Goal: Task Accomplishment & Management: Use online tool/utility

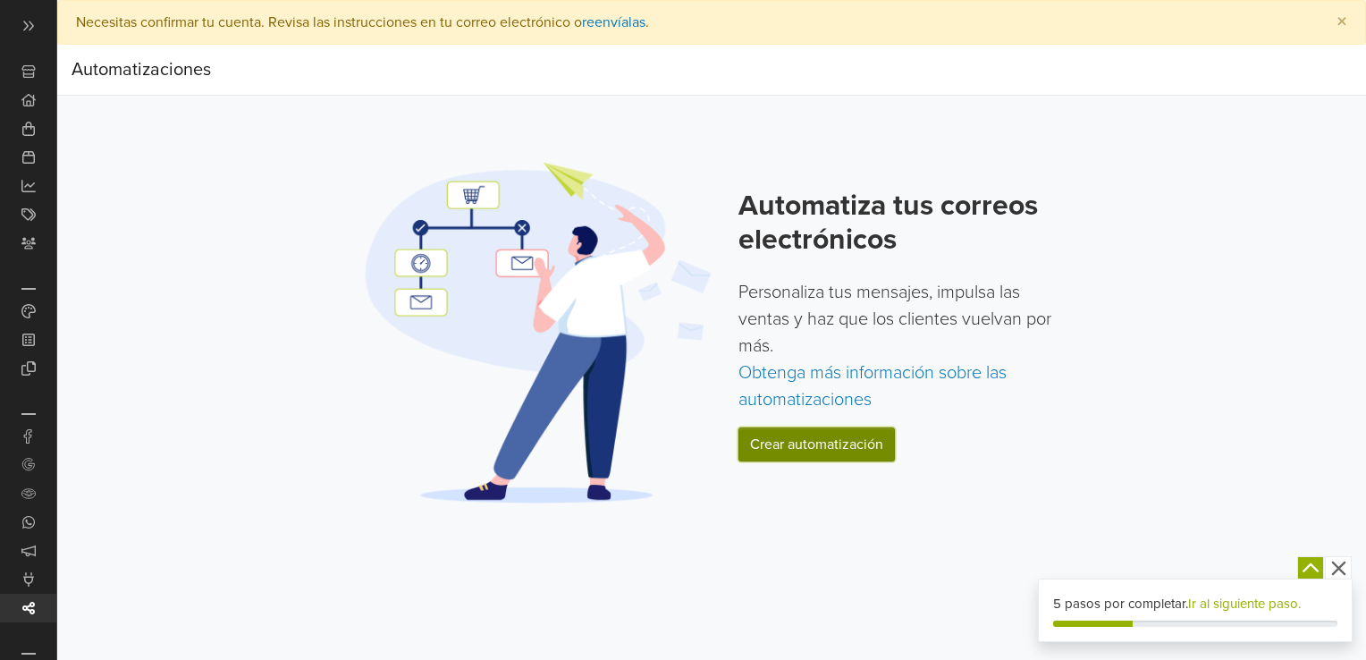
click at [792, 440] on link "Crear automatización" at bounding box center [816, 444] width 156 height 34
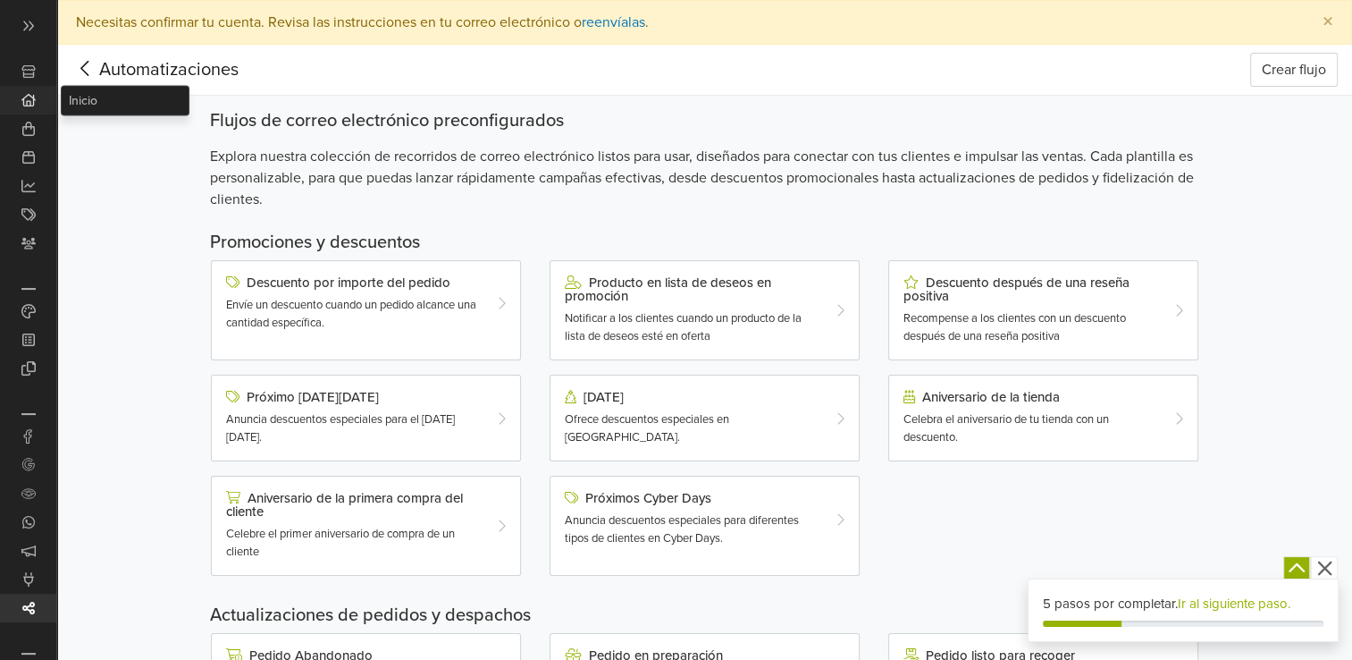
click at [29, 98] on icon at bounding box center [28, 100] width 14 height 14
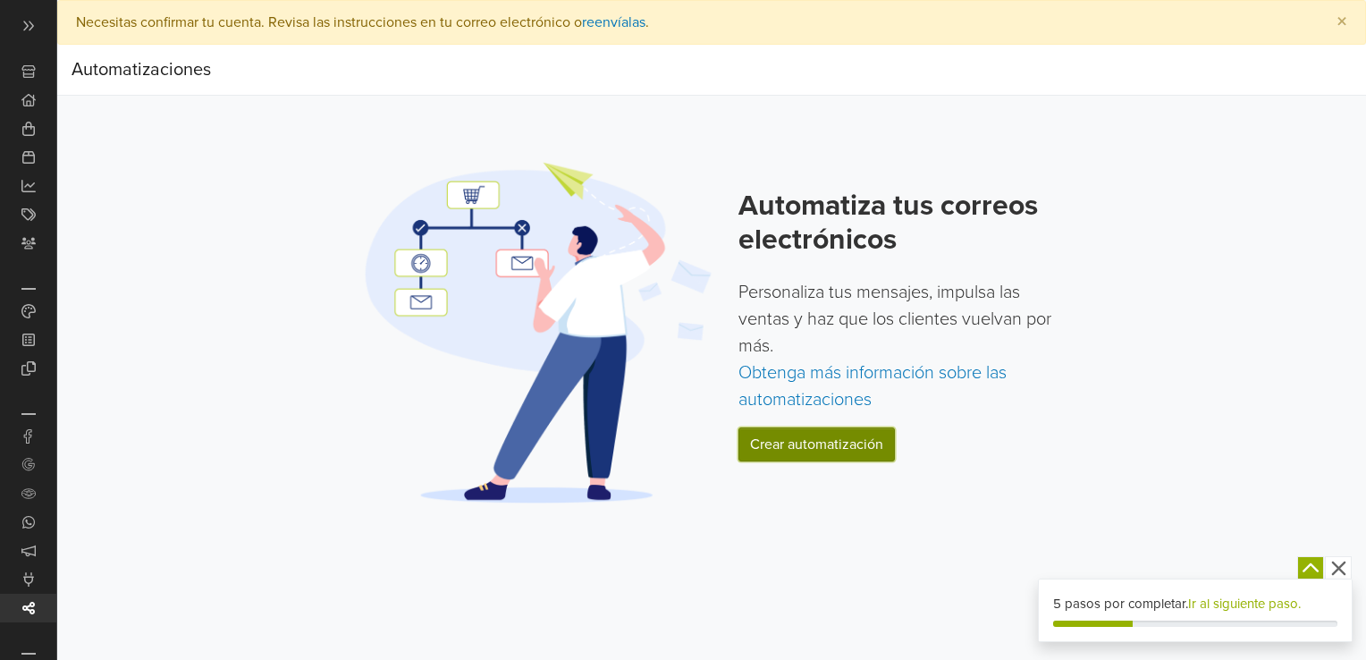
click at [781, 438] on link "Crear automatización" at bounding box center [816, 444] width 156 height 34
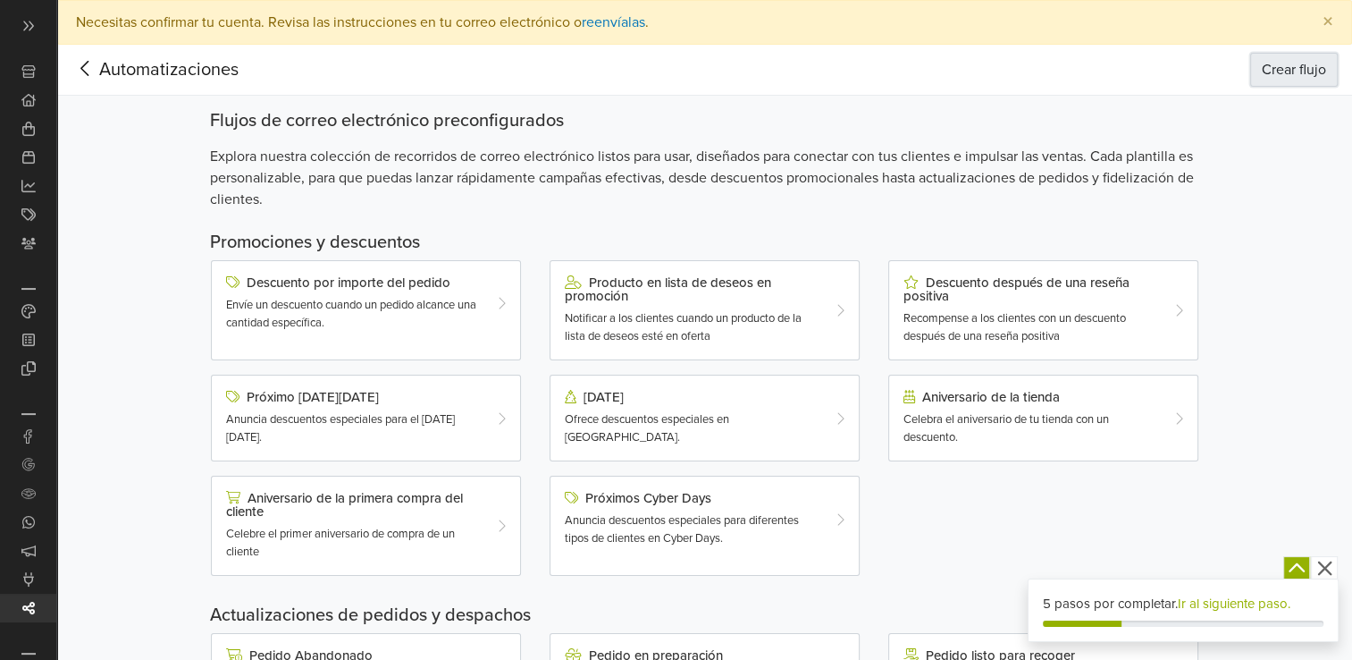
click at [1289, 67] on button "Crear flujo" at bounding box center [1294, 70] width 88 height 34
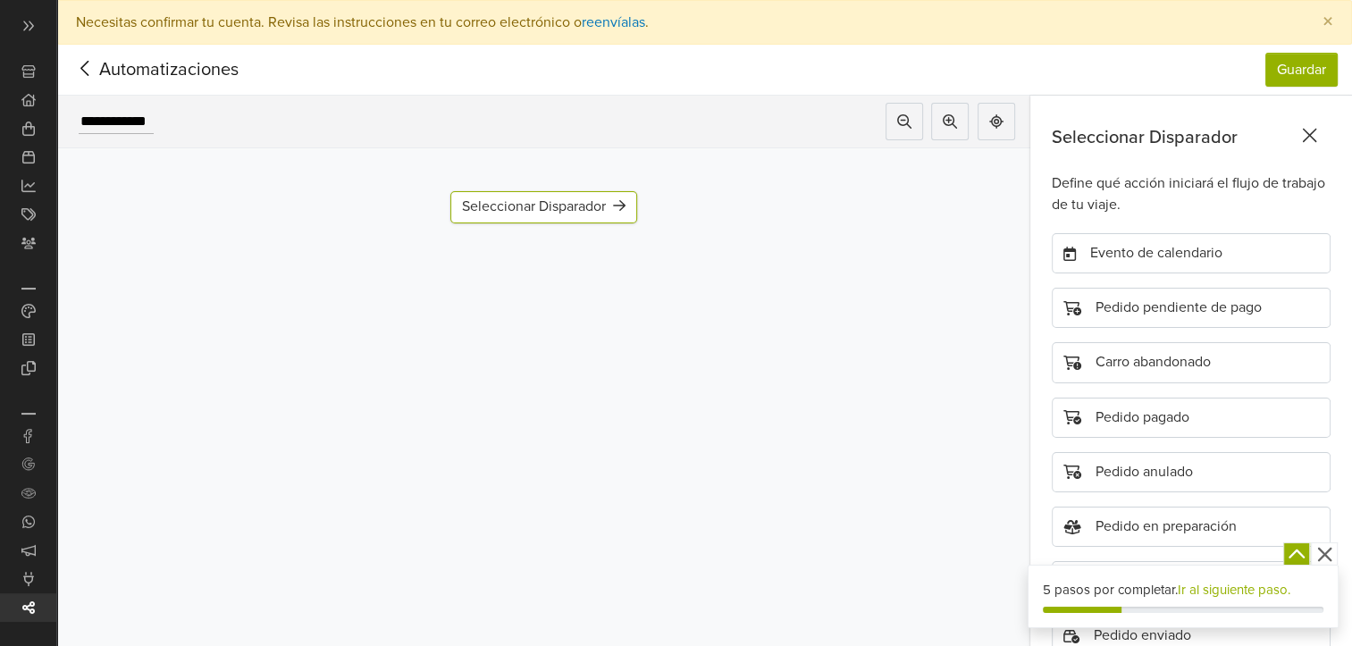
click at [544, 197] on div "Seleccionar Disparador Agregar Disparador" at bounding box center [543, 207] width 187 height 32
click at [544, 203] on div "Seleccionar Disparador" at bounding box center [544, 206] width 164 height 17
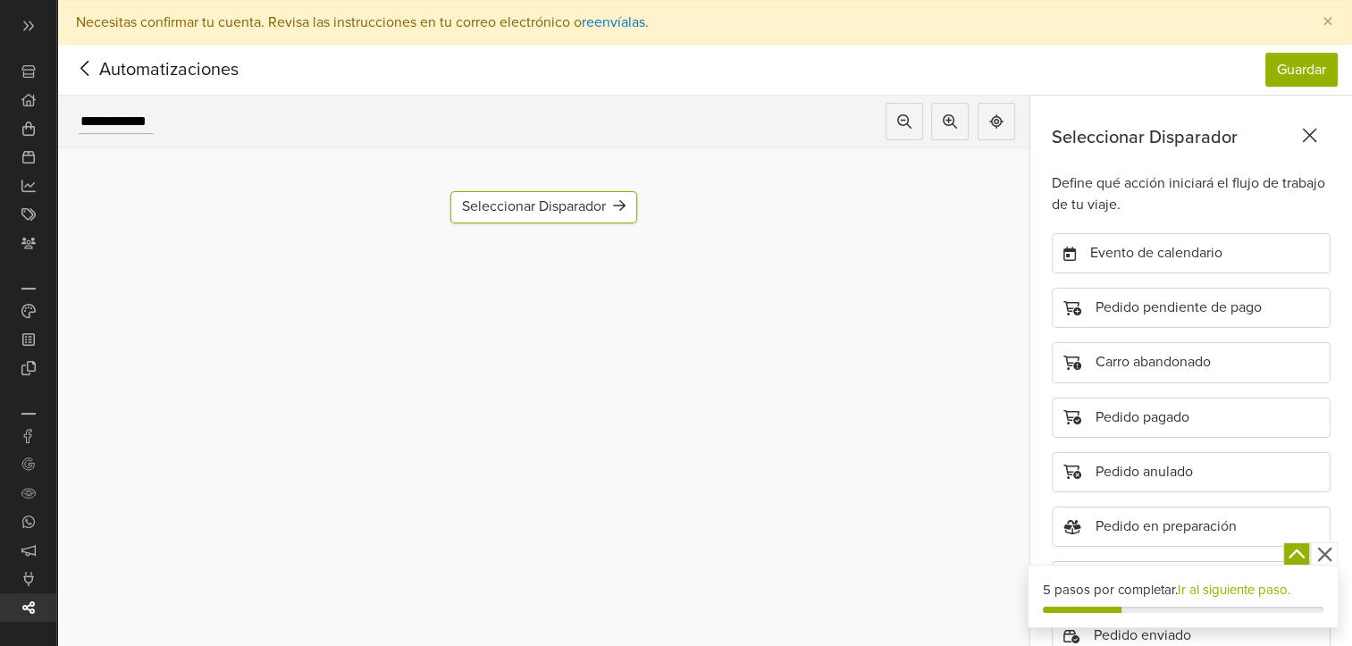
click at [544, 203] on div "Seleccionar Disparador" at bounding box center [544, 206] width 164 height 17
drag, startPoint x: 544, startPoint y: 203, endPoint x: 493, endPoint y: 216, distance: 52.7
click at [493, 216] on div "Seleccionar Disparador" at bounding box center [547, 209] width 164 height 17
click at [1313, 70] on button "Guardar" at bounding box center [1302, 70] width 72 height 34
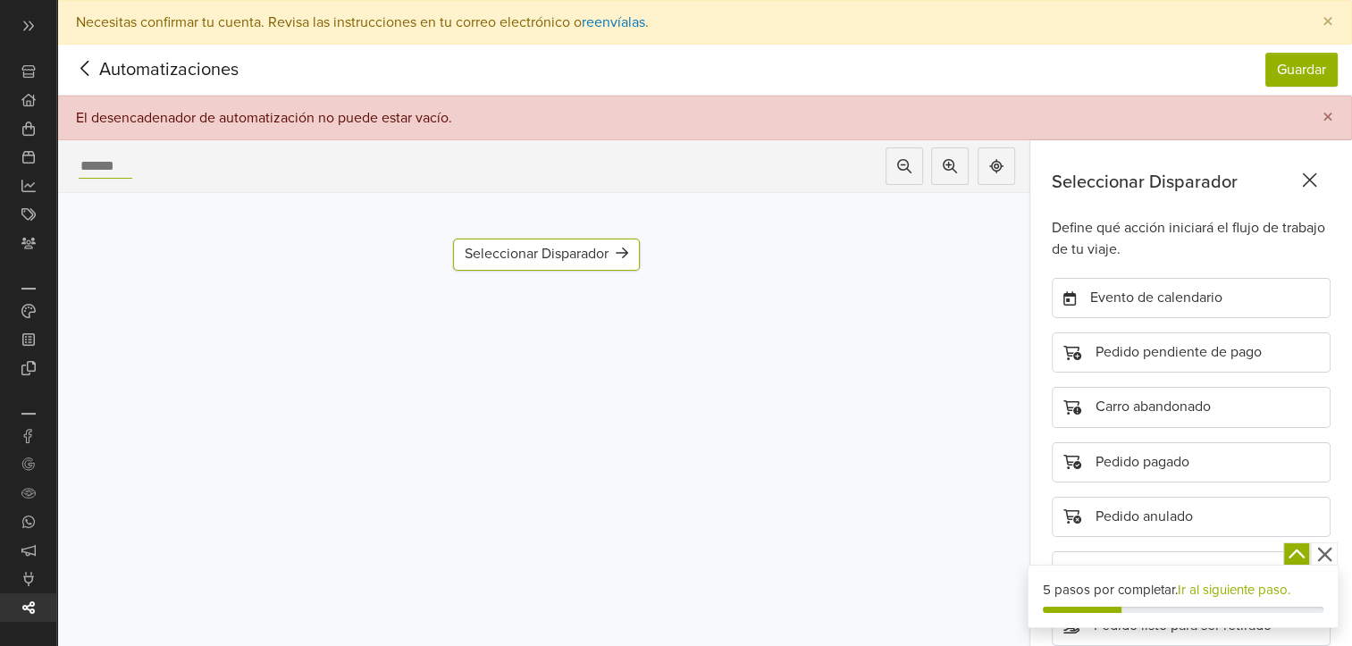
click at [132, 168] on div at bounding box center [98, 166] width 82 height 38
type input "**********"
click at [1157, 293] on div "Evento de calendario" at bounding box center [1191, 298] width 279 height 40
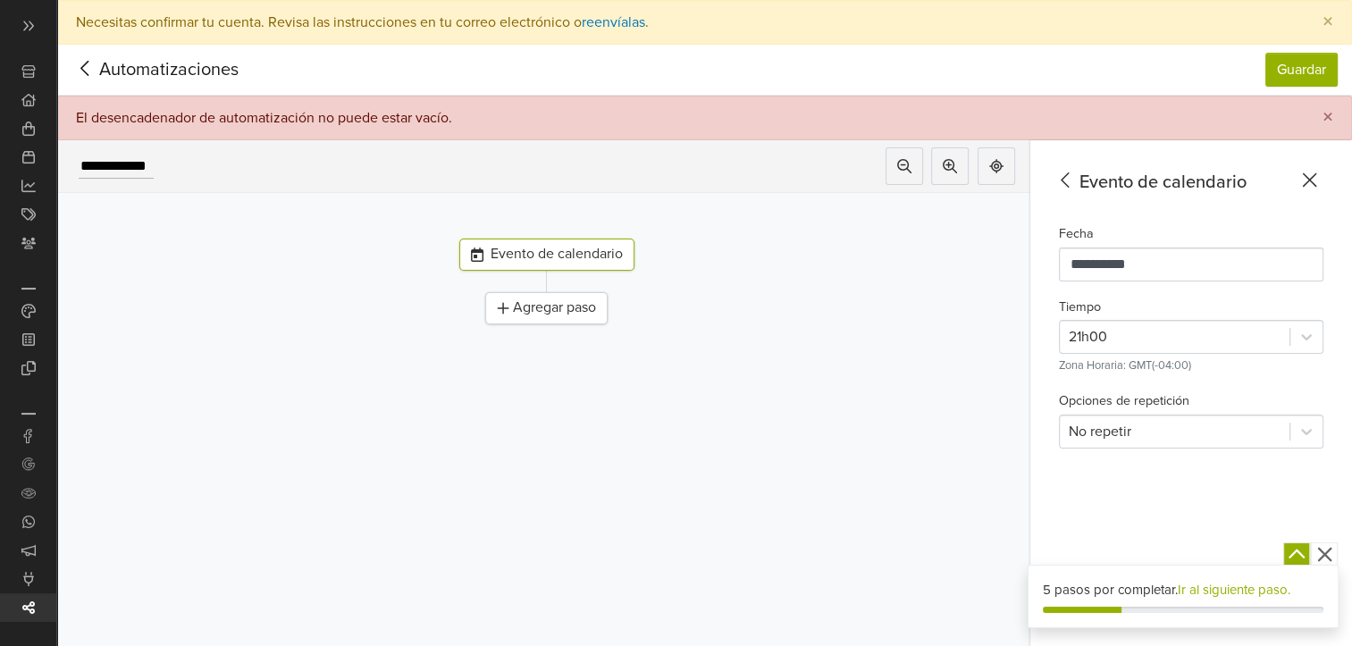
click at [1080, 173] on icon at bounding box center [1066, 180] width 28 height 22
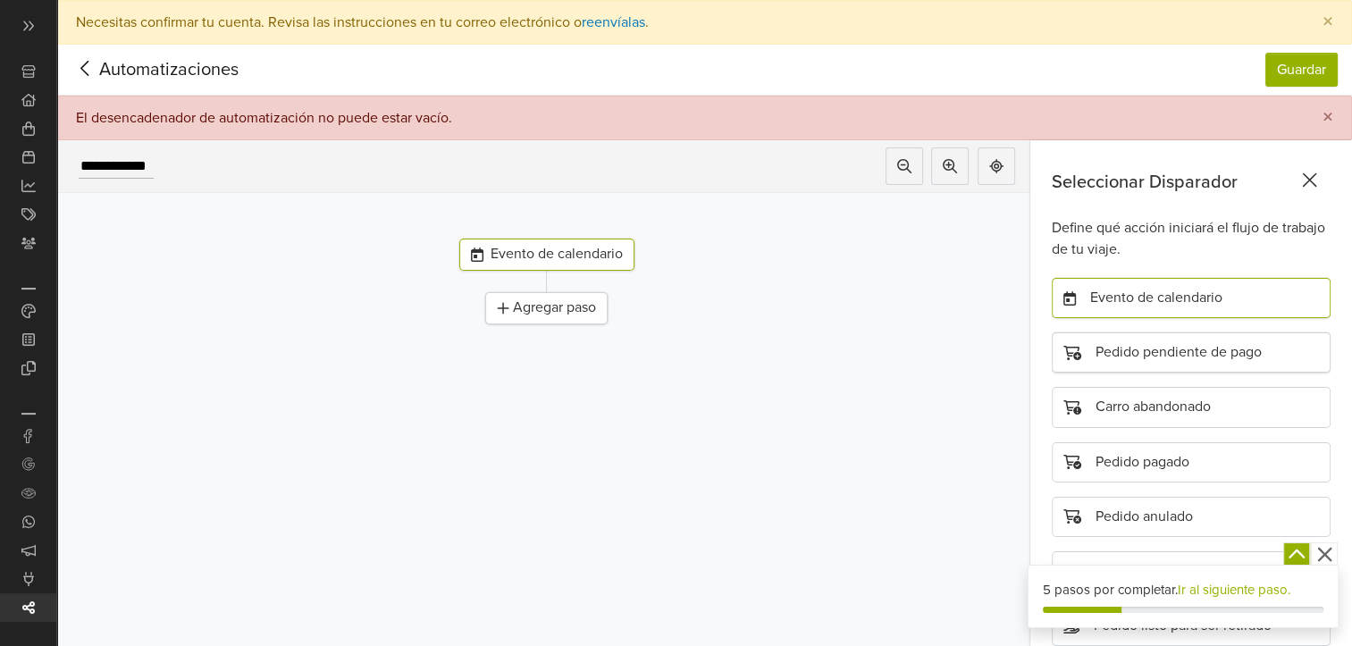
click at [1183, 345] on div "Pedido pendiente de pago" at bounding box center [1191, 353] width 279 height 40
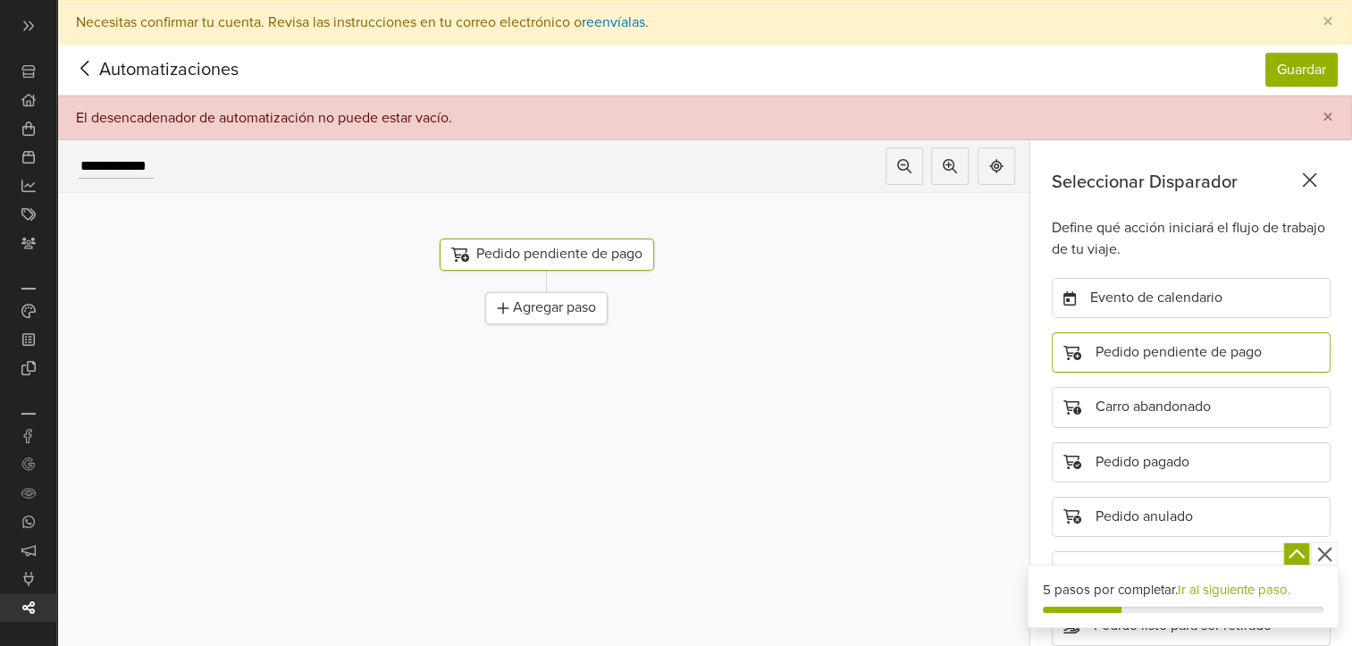
click at [543, 308] on div "Agregar paso" at bounding box center [546, 308] width 122 height 32
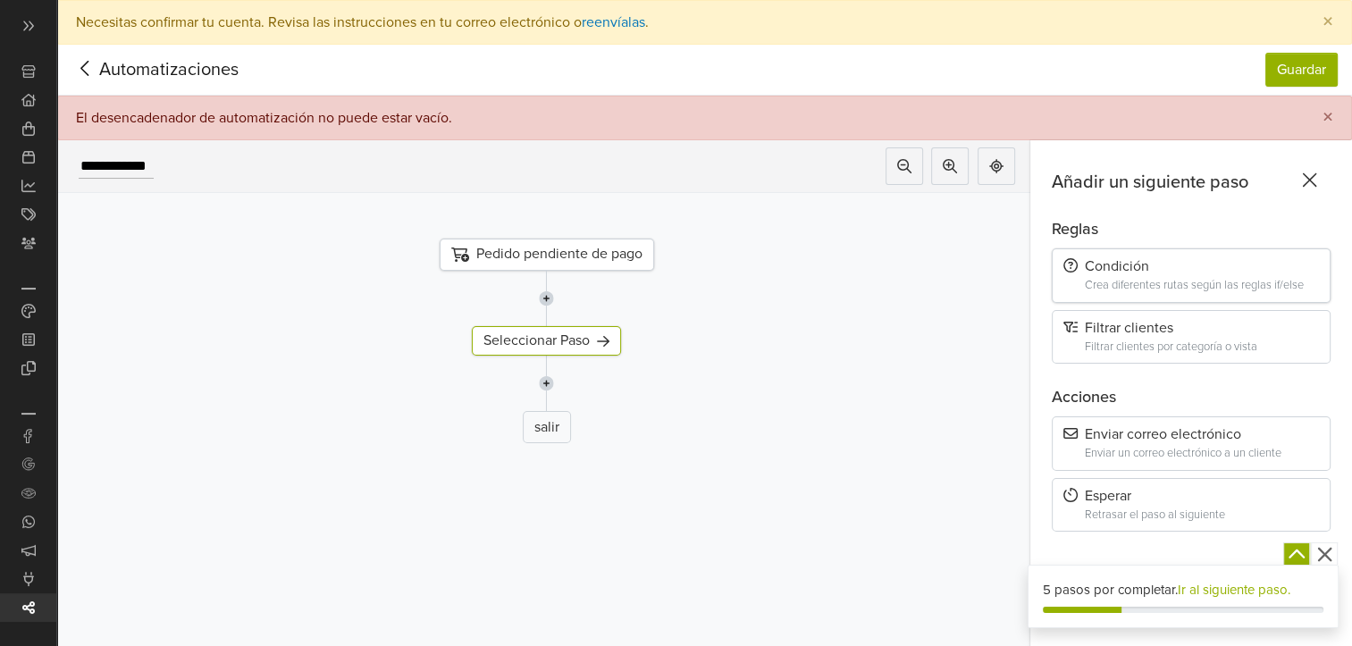
click at [1158, 274] on div "Condición" at bounding box center [1192, 266] width 256 height 17
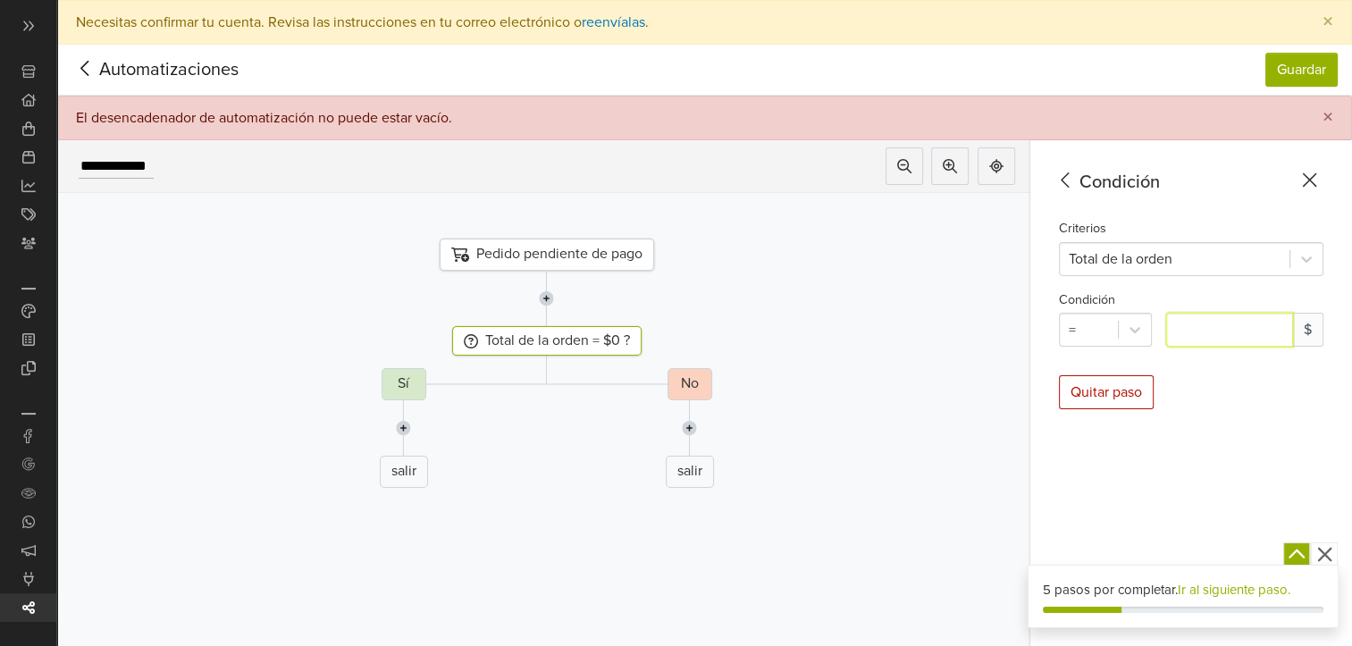
click at [1224, 331] on input "*" at bounding box center [1229, 330] width 127 height 34
type input "**"
click at [1080, 175] on icon at bounding box center [1066, 180] width 28 height 22
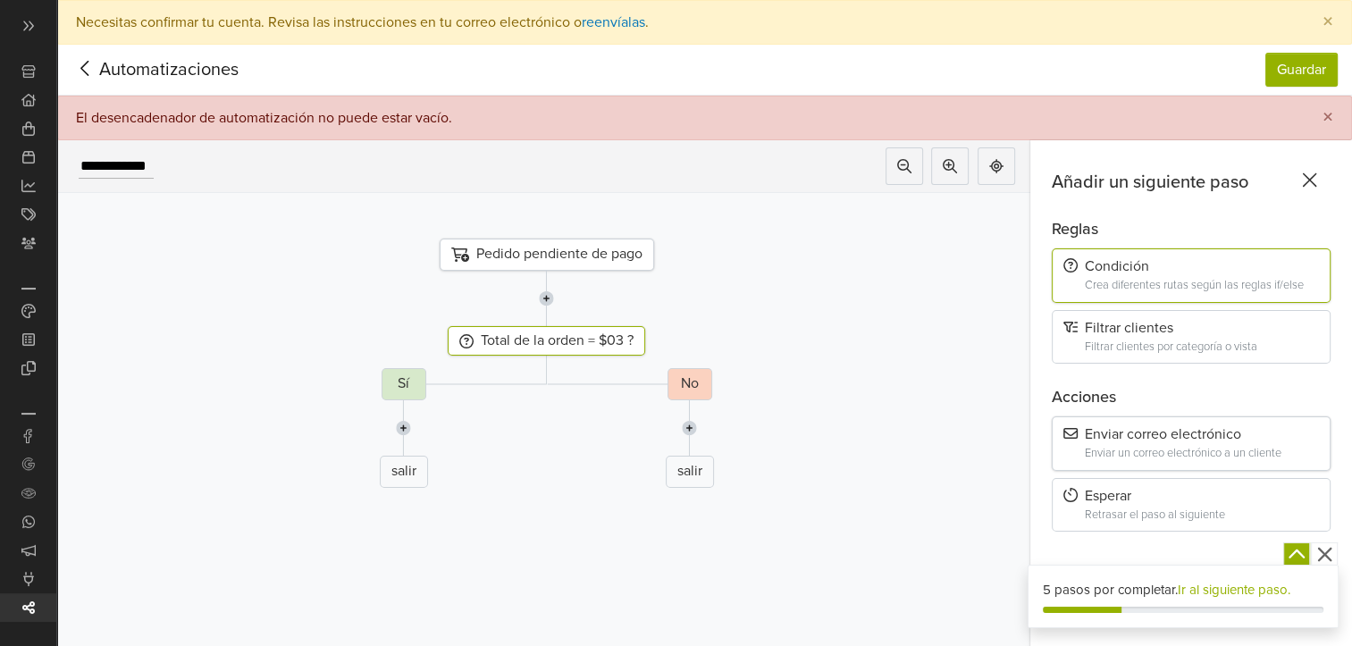
click at [1200, 442] on div "Enviar correo electrónico" at bounding box center [1192, 434] width 256 height 17
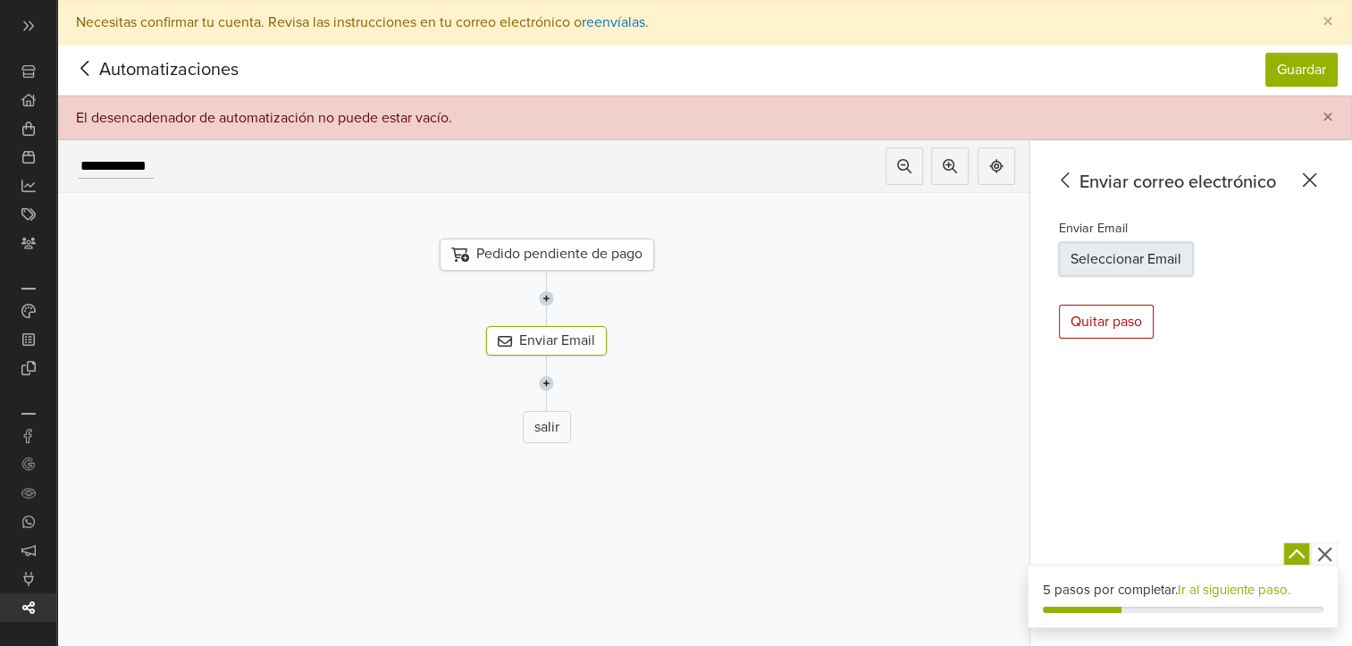
click at [1154, 256] on button "Seleccionar Email" at bounding box center [1126, 259] width 134 height 34
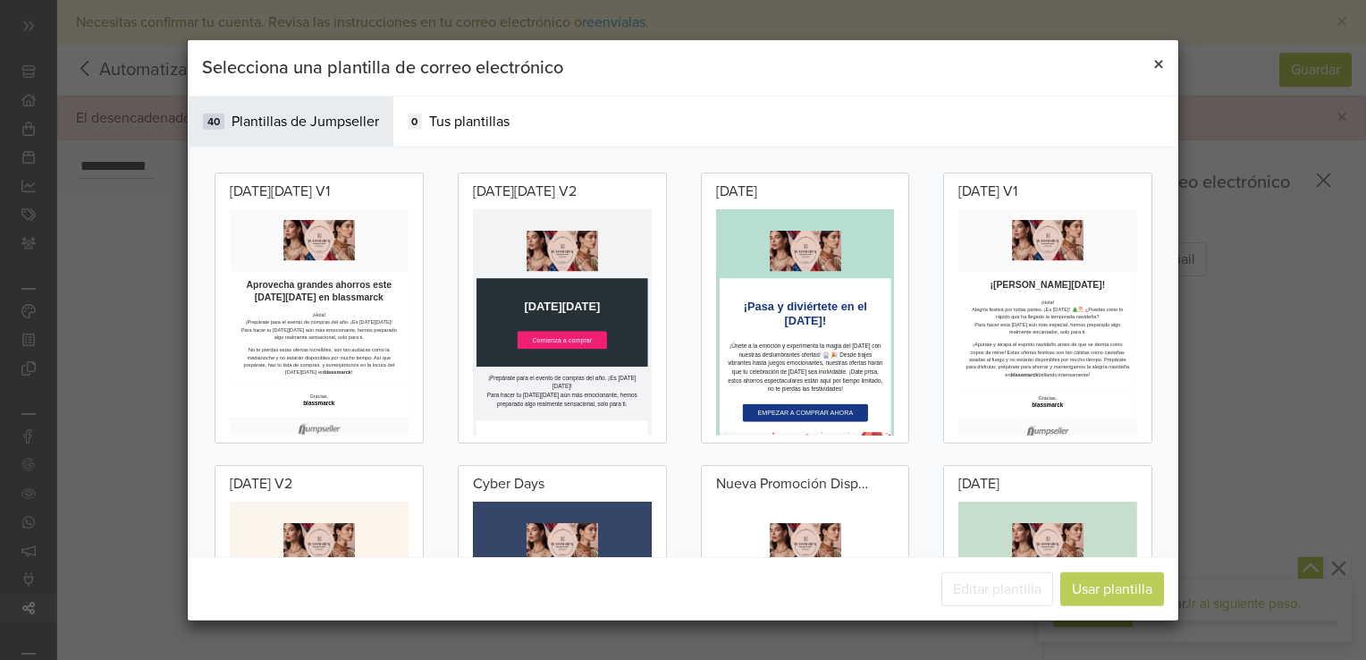
click at [1164, 63] on button "×" at bounding box center [1158, 65] width 39 height 50
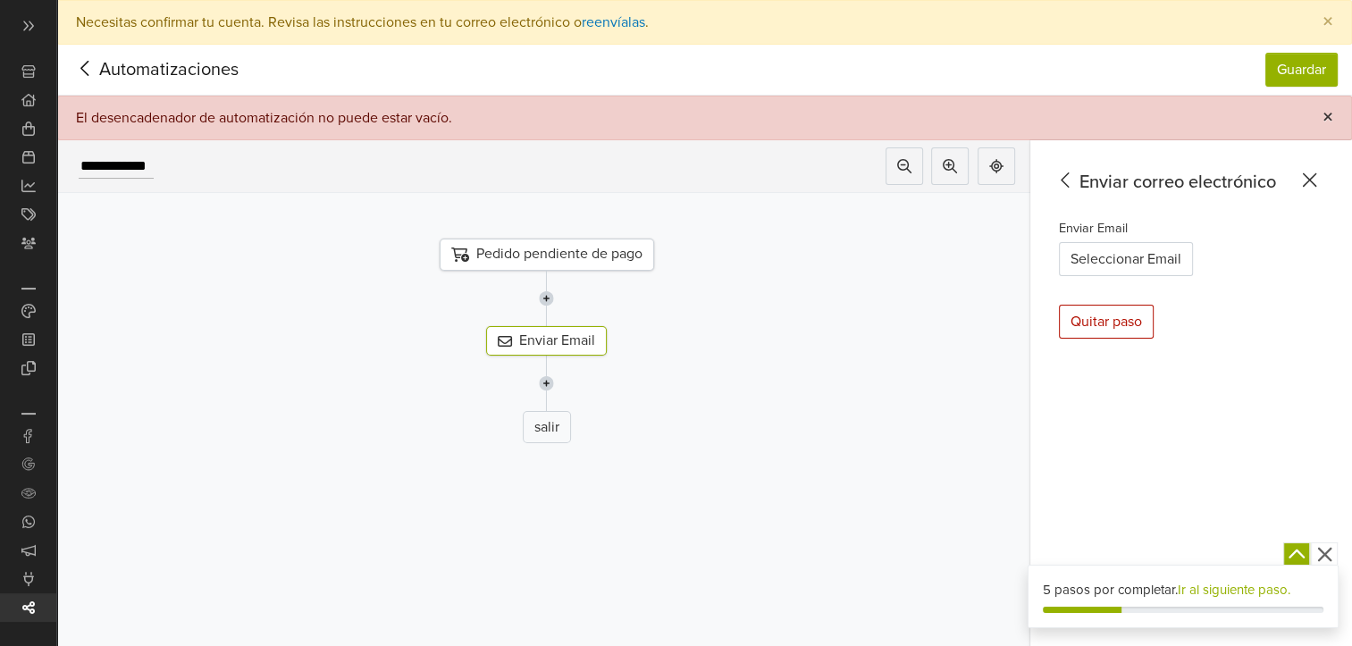
click at [1334, 115] on span "×" at bounding box center [1328, 118] width 11 height 26
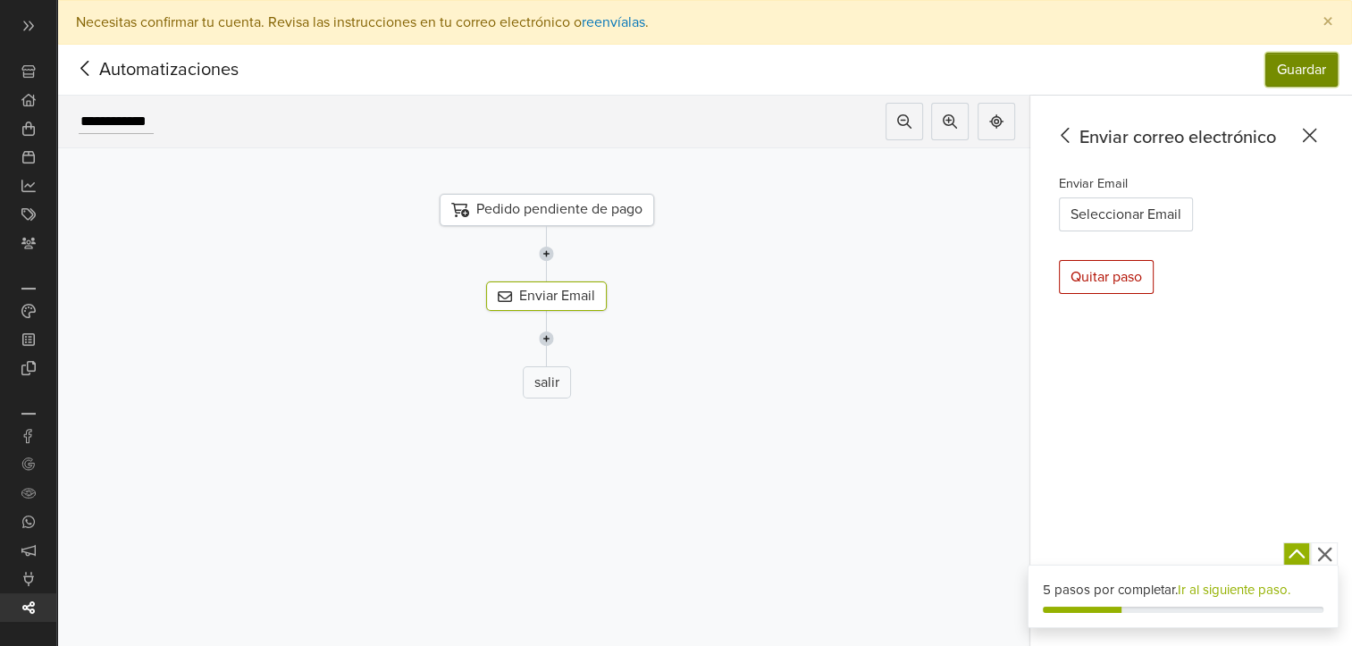
click at [1302, 64] on button "Guardar" at bounding box center [1302, 70] width 72 height 34
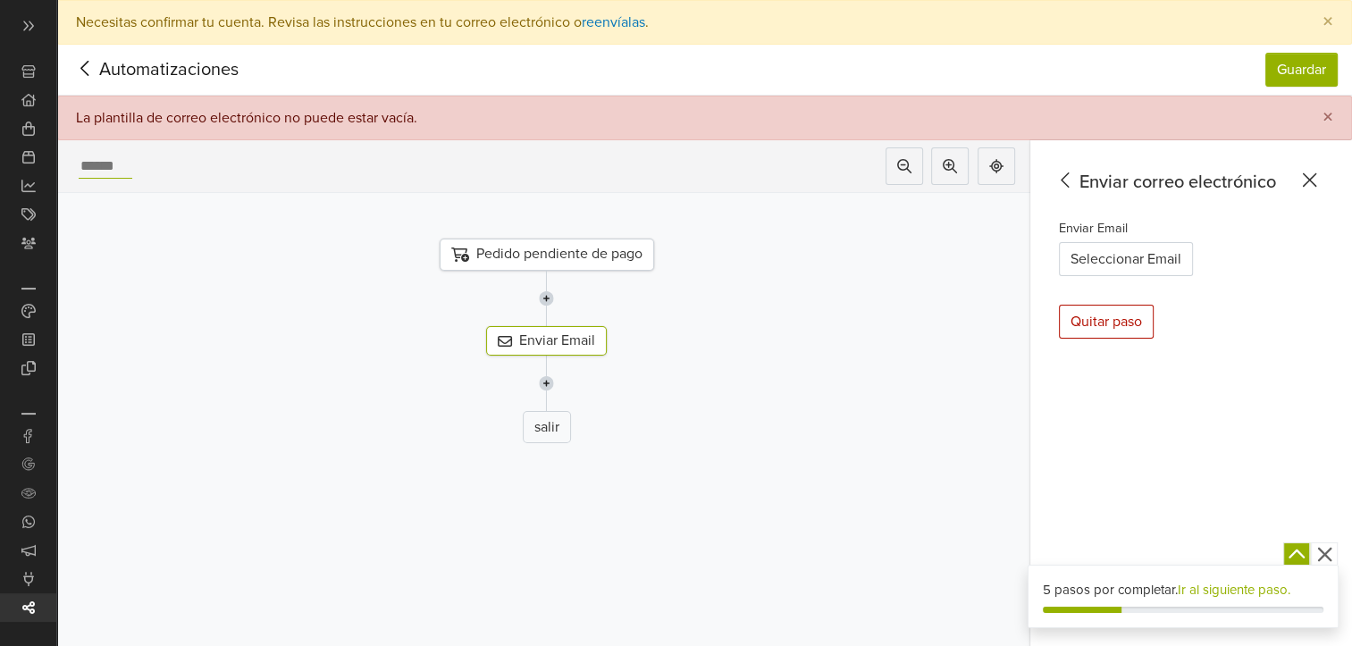
click at [136, 164] on div at bounding box center [98, 166] width 82 height 38
click at [1309, 68] on button "Guardar" at bounding box center [1302, 70] width 72 height 34
click at [271, 170] on input "**********" at bounding box center [183, 167] width 208 height 24
click at [1318, 71] on button "Guardar" at bounding box center [1302, 70] width 72 height 34
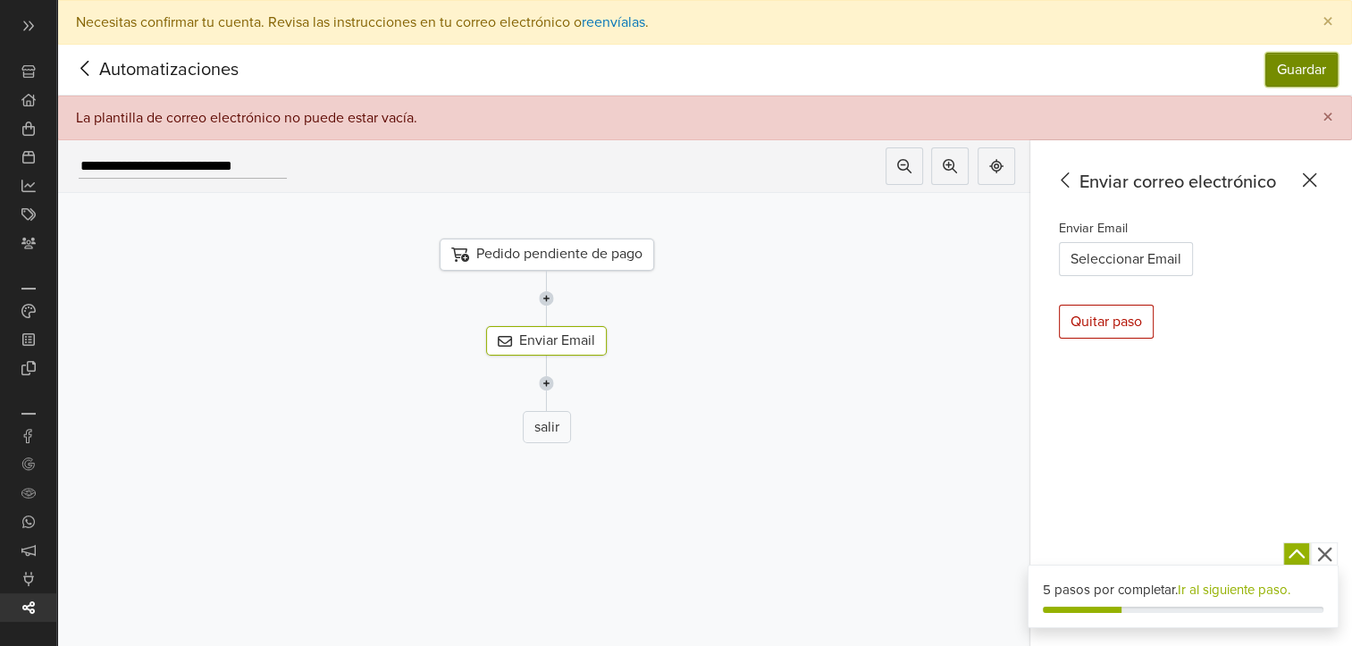
click at [1318, 71] on button "Guardar" at bounding box center [1302, 70] width 72 height 34
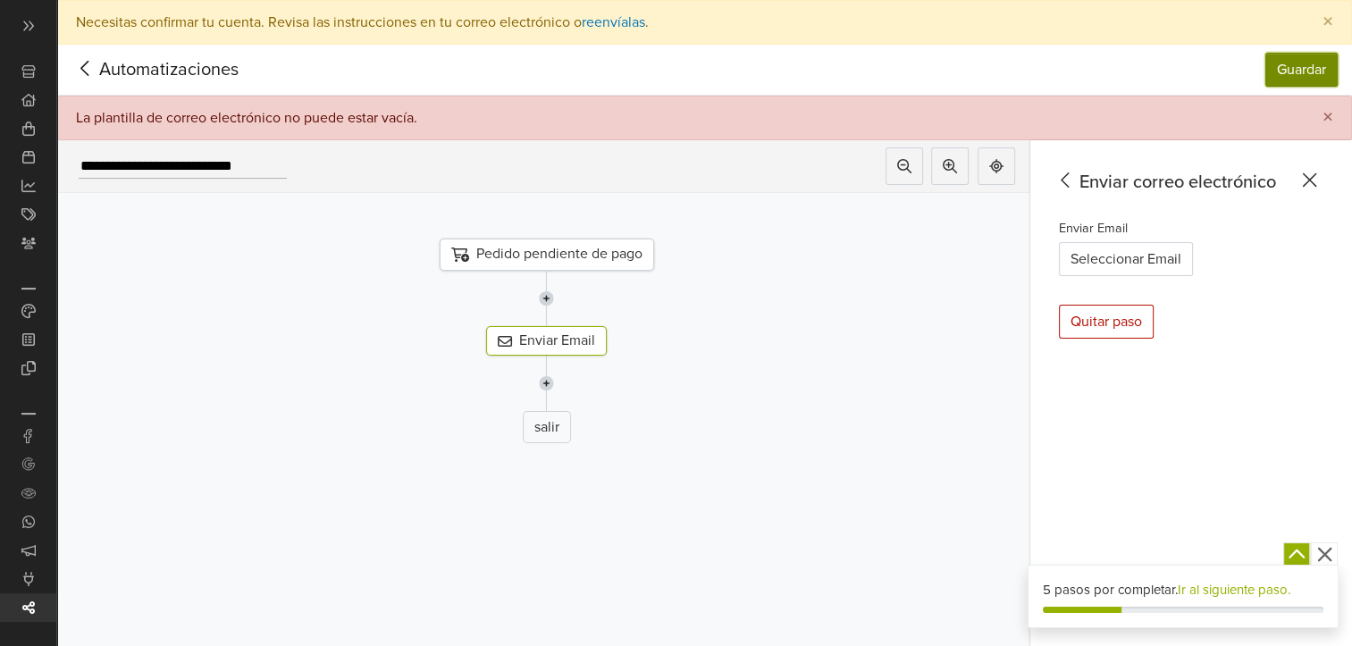
click at [1318, 71] on button "Guardar" at bounding box center [1302, 70] width 72 height 34
click at [1127, 324] on div "Quitar paso" at bounding box center [1106, 322] width 95 height 34
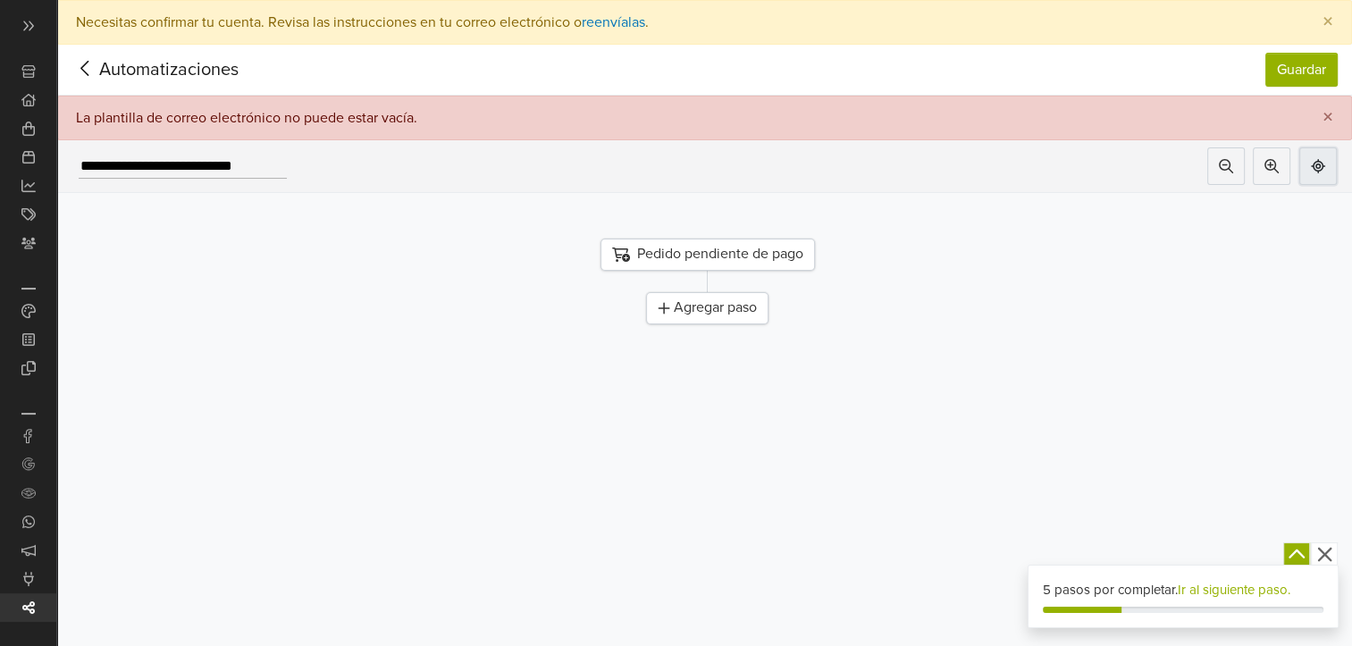
click at [1326, 167] on icon at bounding box center [1318, 166] width 14 height 14
click at [290, 164] on div "**********" at bounding box center [175, 166] width 237 height 38
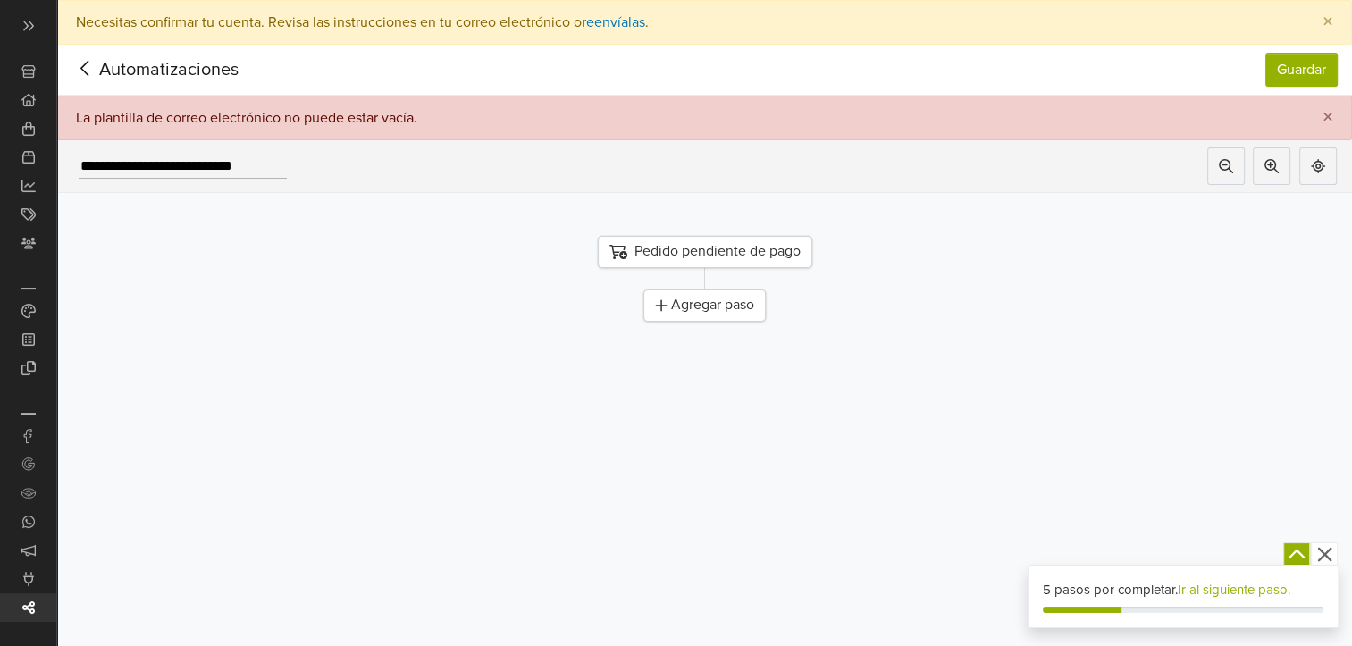
click at [290, 164] on div "**********" at bounding box center [175, 166] width 237 height 38
click at [282, 166] on input "**********" at bounding box center [183, 167] width 208 height 24
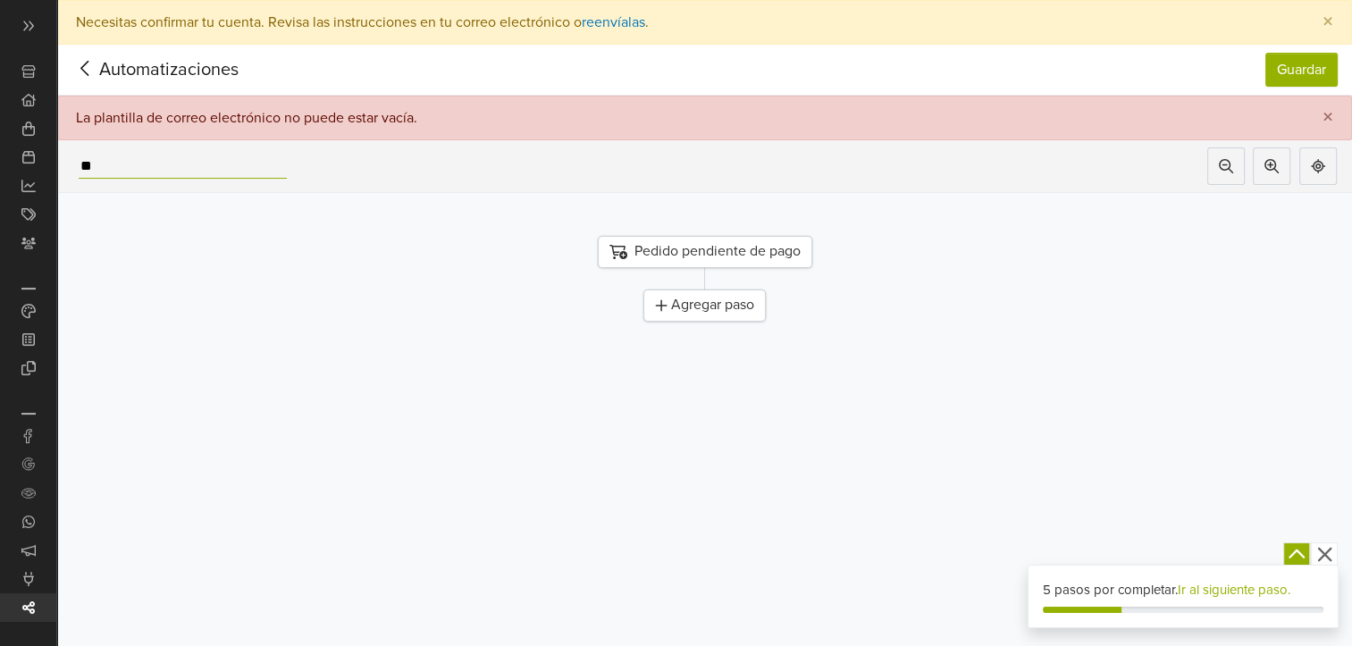
type input "*"
click at [1326, 170] on icon at bounding box center [1318, 166] width 14 height 14
click at [1326, 166] on icon at bounding box center [1318, 166] width 14 height 14
click at [88, 161] on input "text" at bounding box center [106, 167] width 54 height 24
type input "**********"
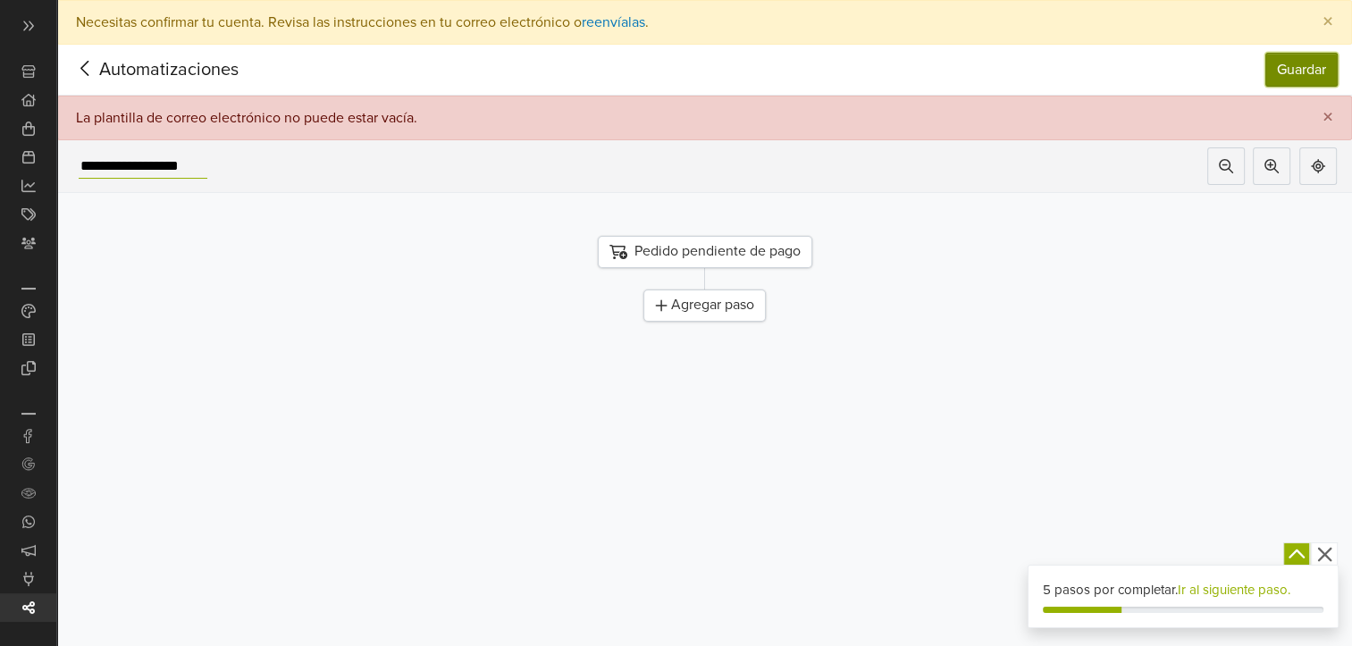
click at [1301, 62] on button "Guardar" at bounding box center [1302, 70] width 72 height 34
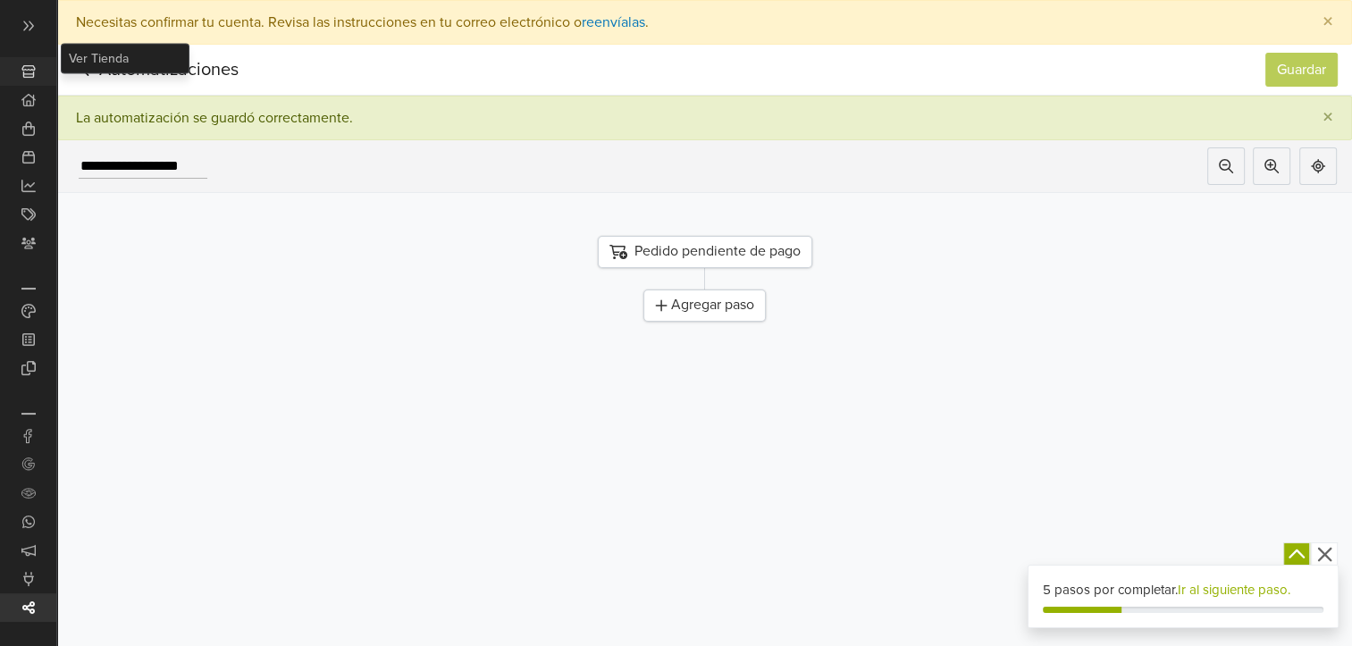
click at [32, 70] on icon at bounding box center [27, 71] width 13 height 13
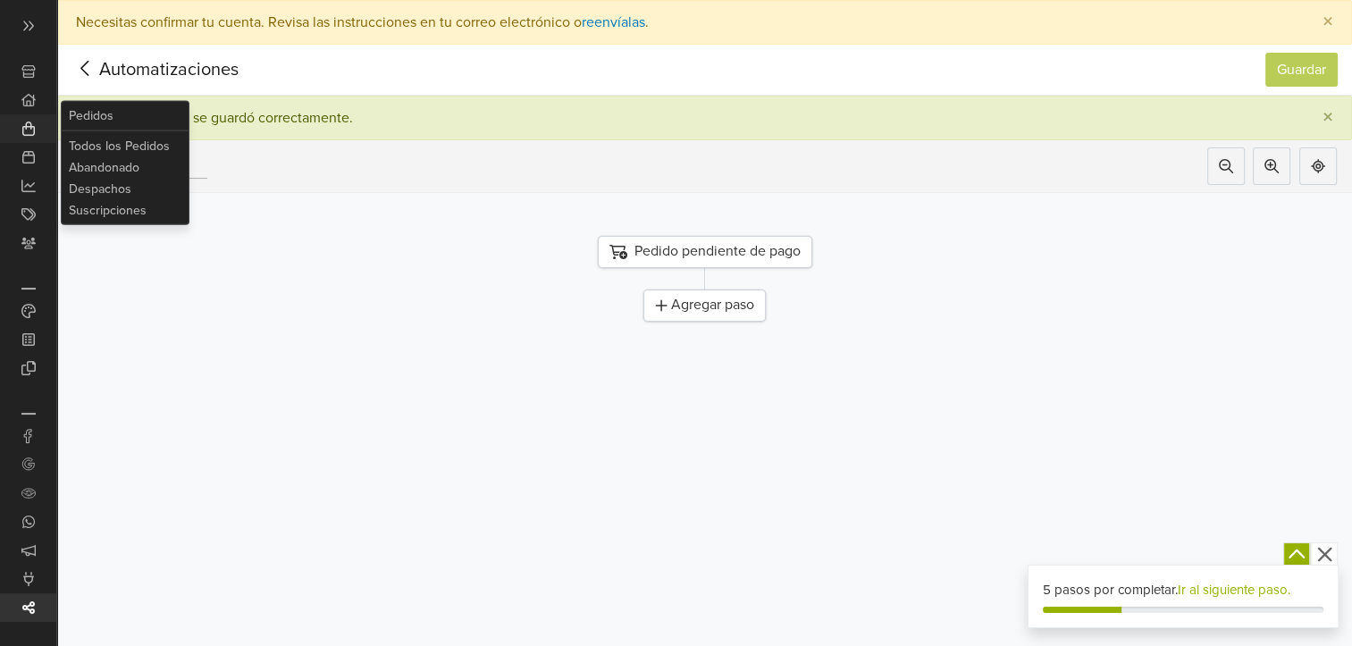
click at [26, 131] on icon at bounding box center [28, 129] width 14 height 14
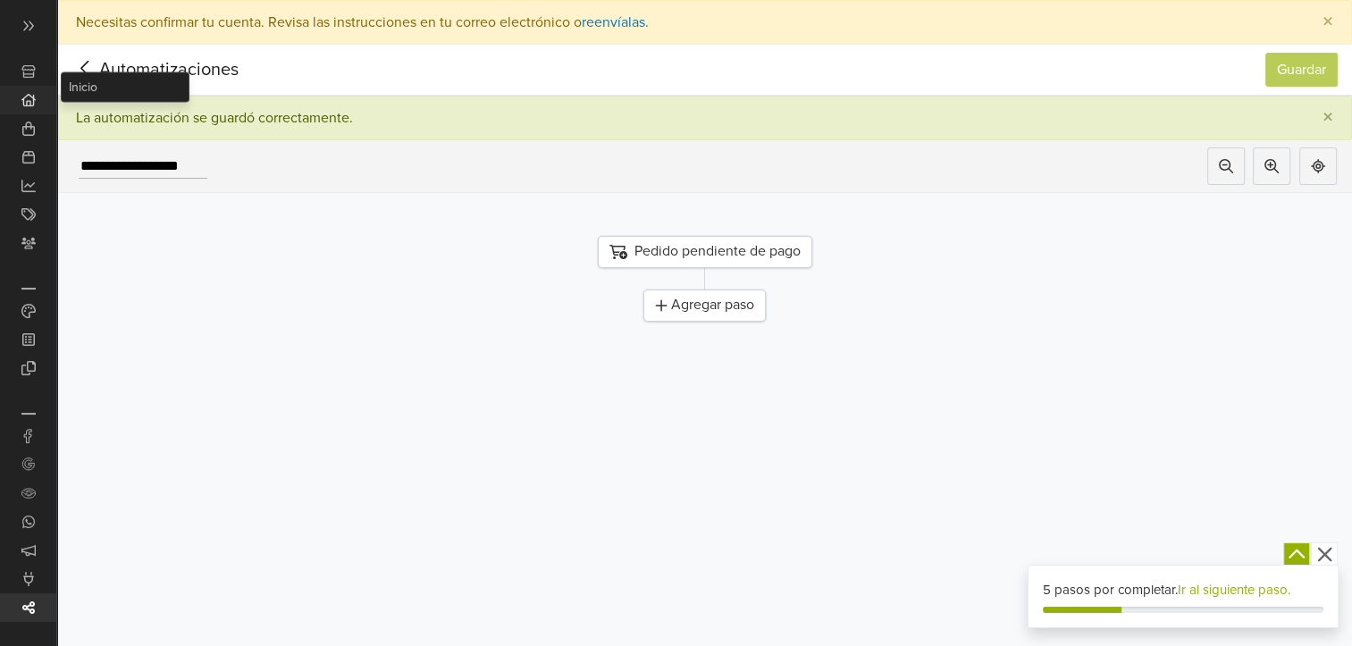
click at [25, 95] on icon at bounding box center [28, 100] width 14 height 14
